Goal: Task Accomplishment & Management: Manage account settings

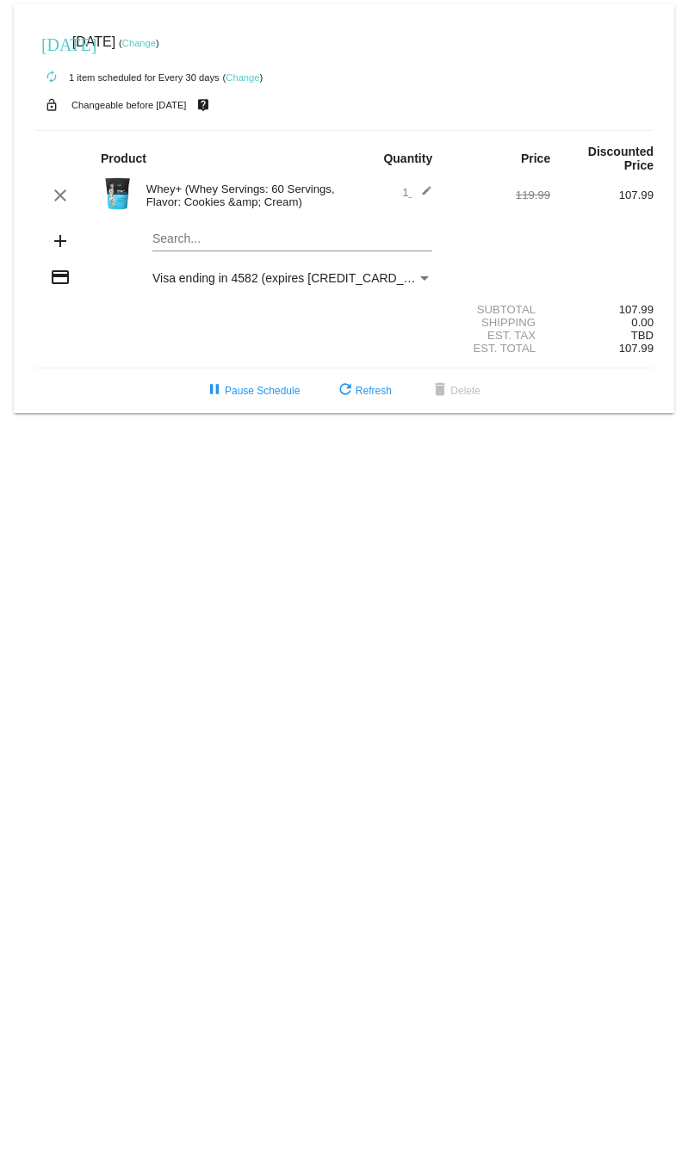
click at [156, 43] on link "Change" at bounding box center [139, 43] width 34 height 10
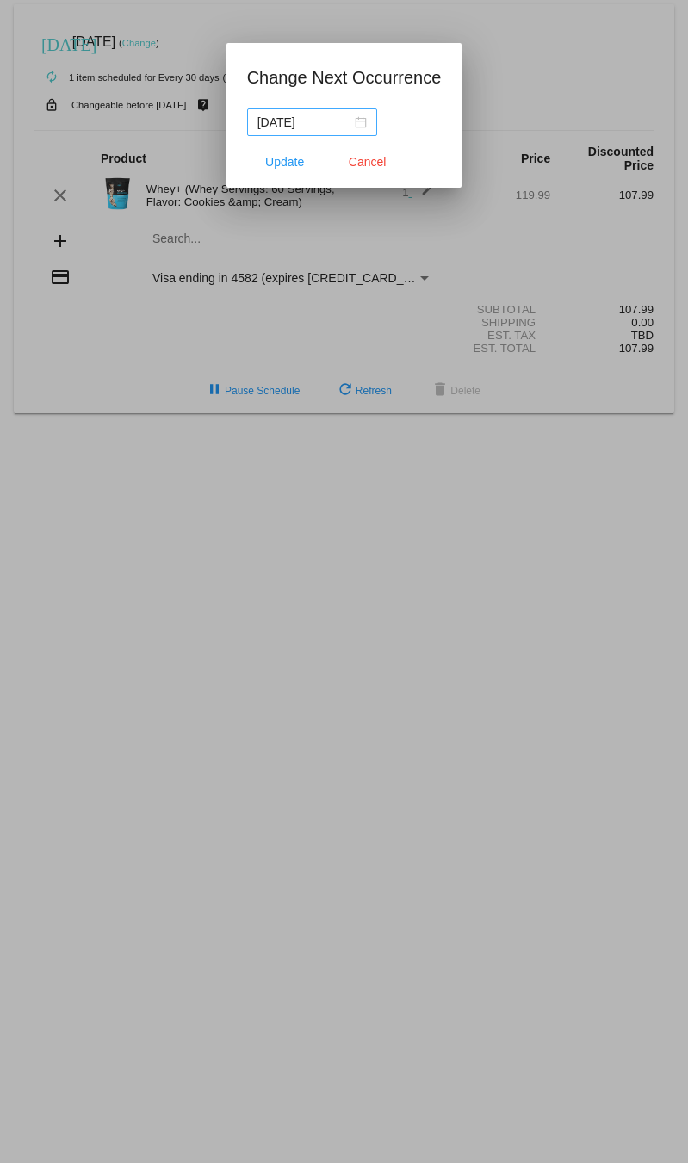
click at [358, 119] on div "[DATE]" at bounding box center [311, 122] width 109 height 19
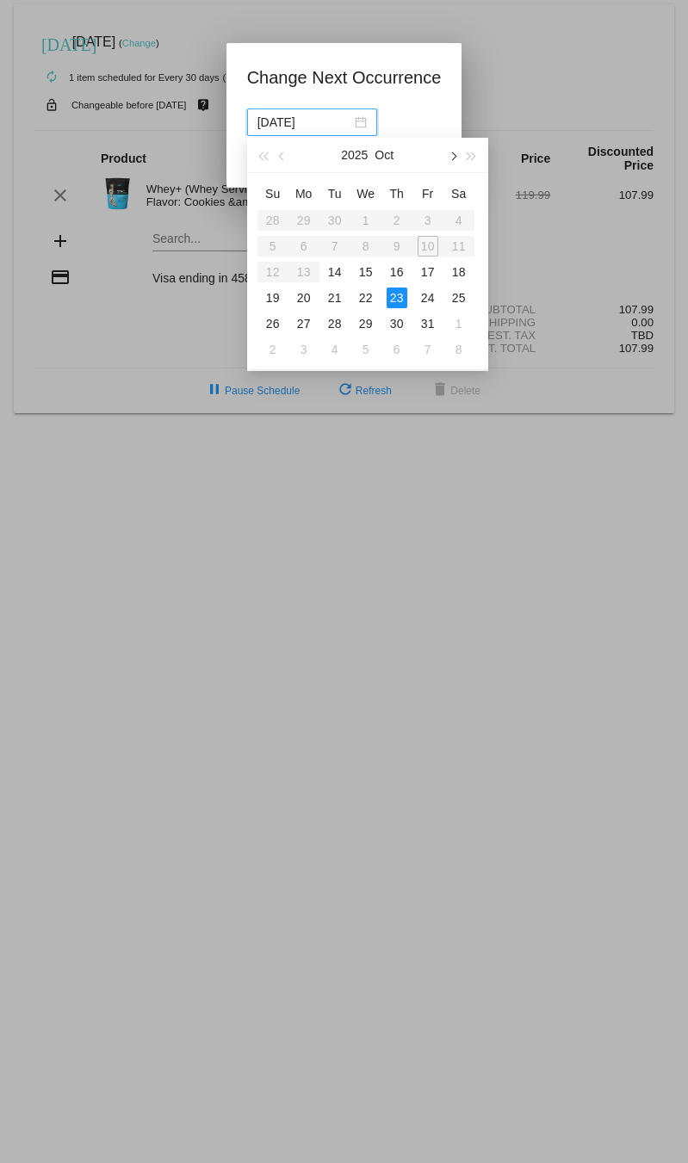
click at [450, 155] on span "button" at bounding box center [452, 156] width 9 height 9
click at [333, 317] on div "30" at bounding box center [334, 323] width 21 height 21
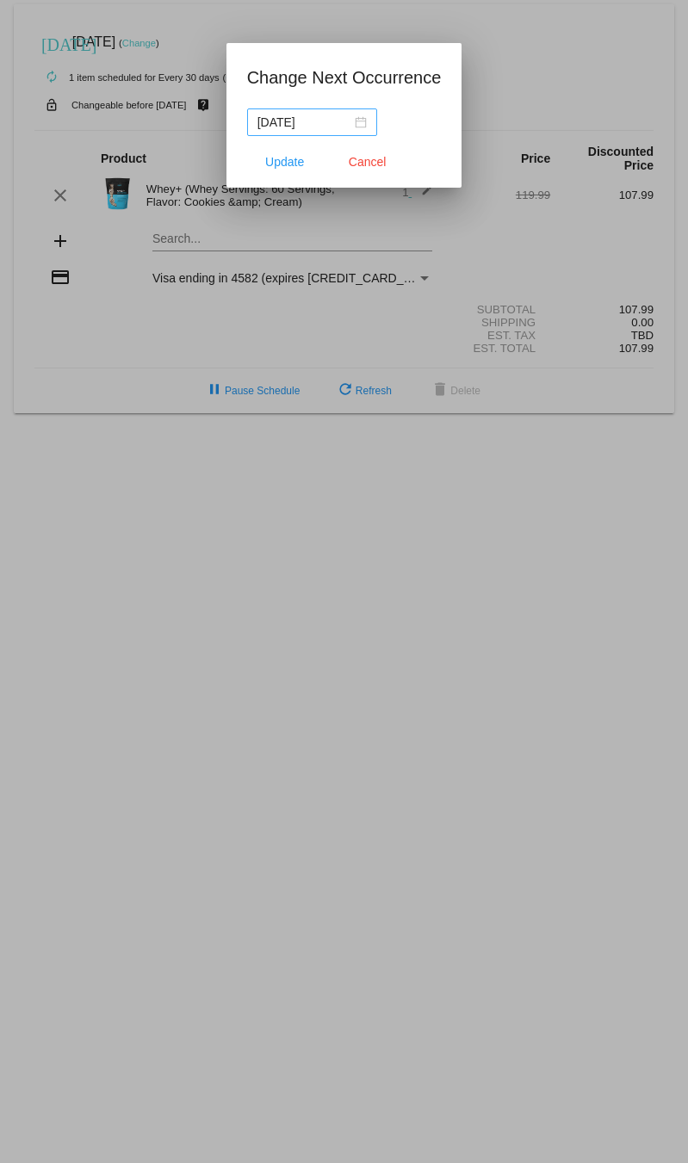
click at [361, 125] on div "[DATE]" at bounding box center [311, 122] width 109 height 19
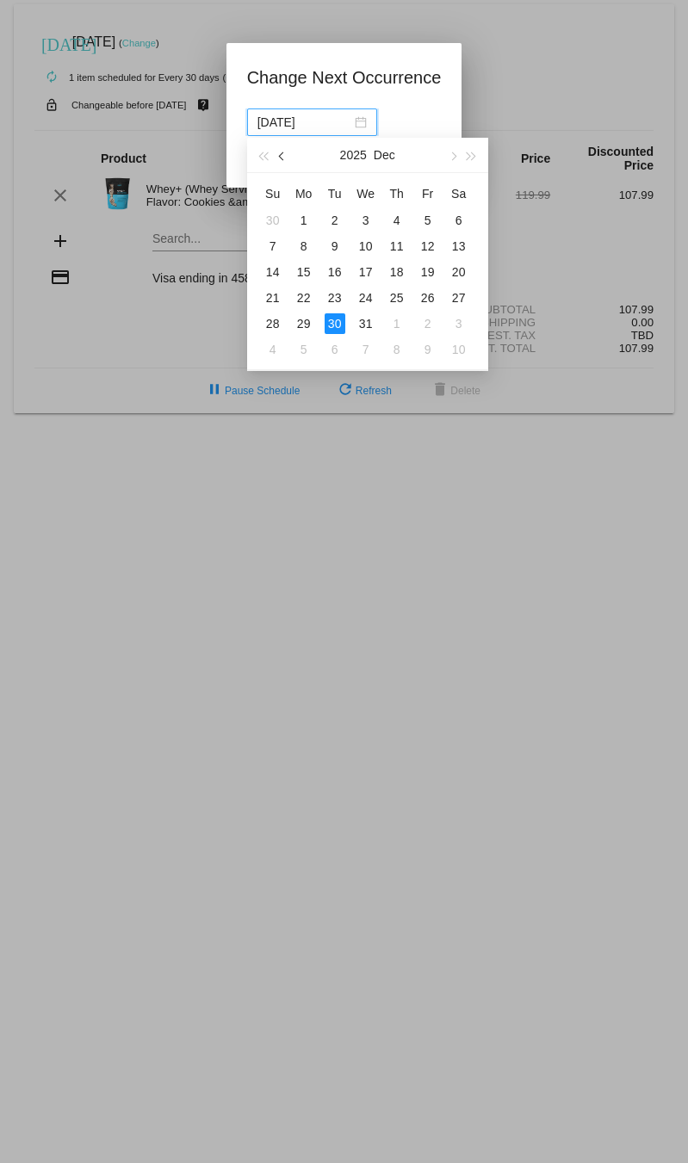
click at [289, 160] on button "button" at bounding box center [282, 155] width 19 height 34
click at [287, 156] on button "button" at bounding box center [282, 155] width 19 height 34
click at [454, 161] on button "button" at bounding box center [451, 155] width 19 height 34
click at [309, 318] on div "24" at bounding box center [304, 323] width 21 height 21
type input "[DATE]"
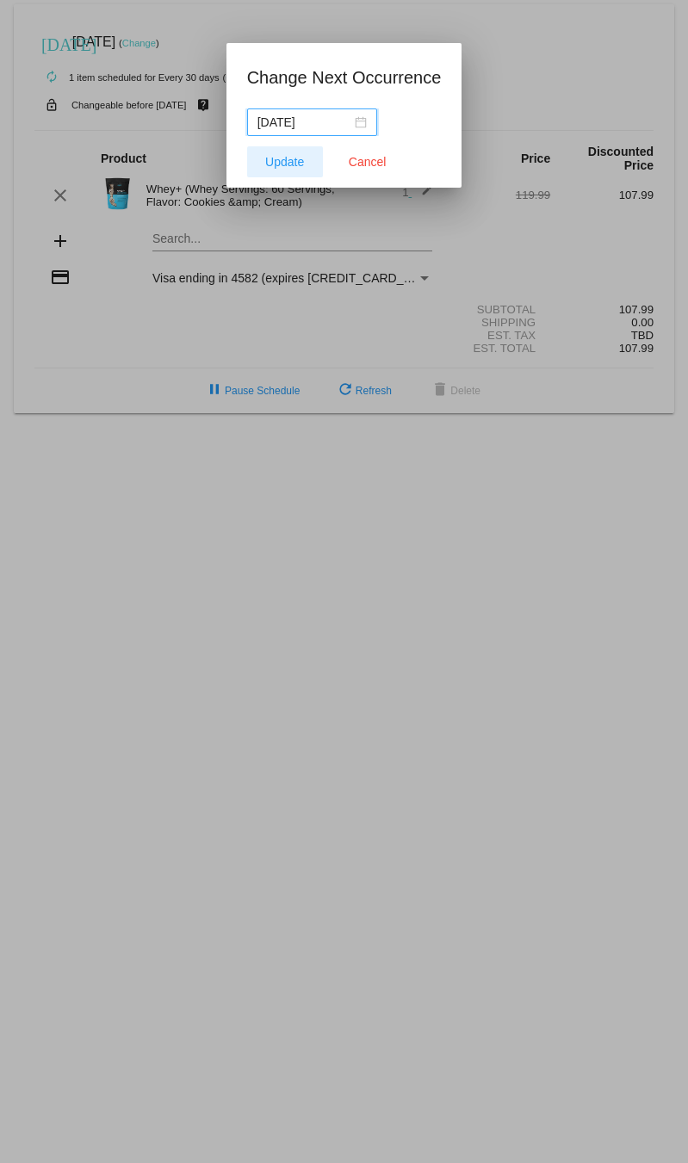
click at [303, 160] on span "Update" at bounding box center [284, 162] width 39 height 14
